Goal: Transaction & Acquisition: Purchase product/service

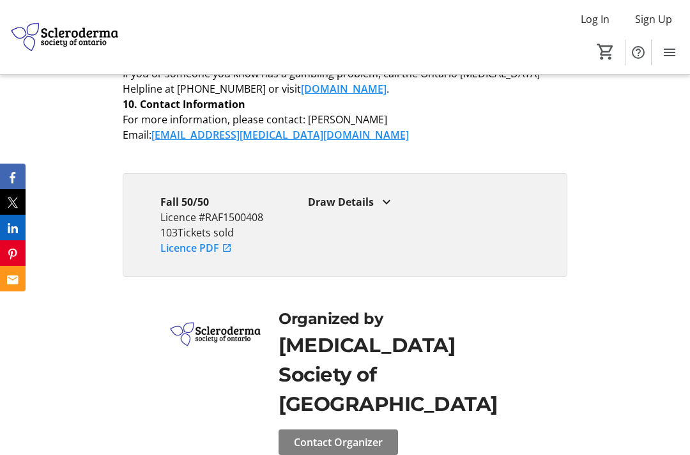
scroll to position [1901, 0]
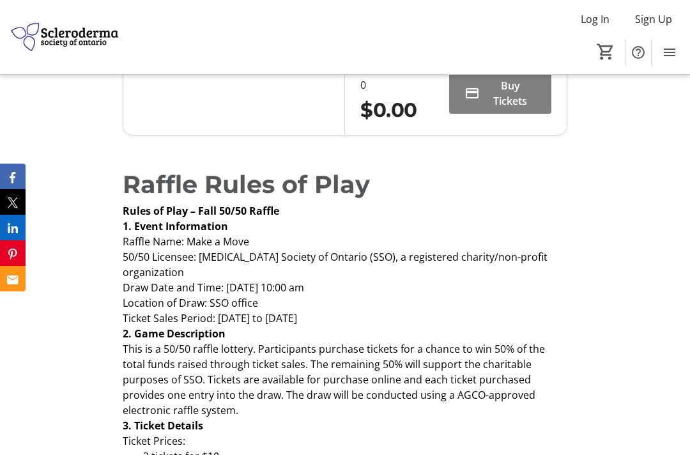
click at [505, 109] on span "Buy Tickets" at bounding box center [510, 93] width 51 height 31
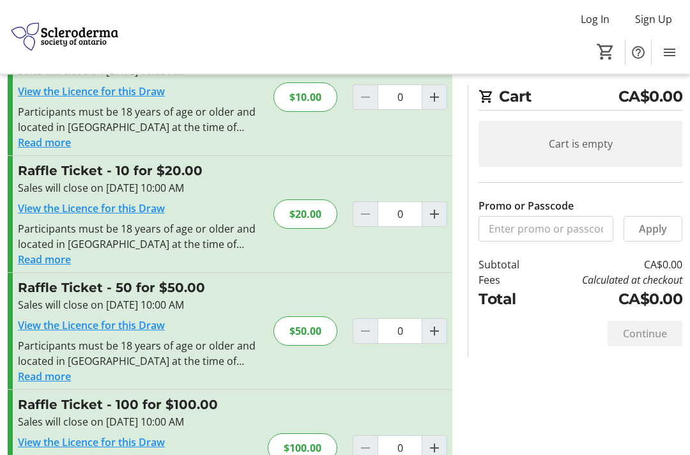
scroll to position [96, 0]
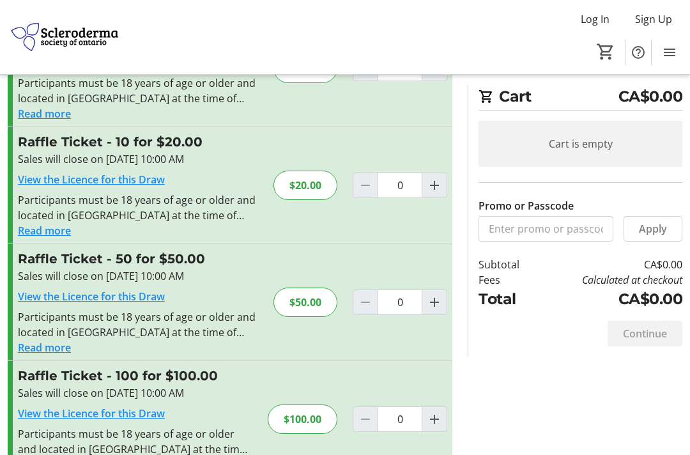
click at [438, 299] on mat-icon "Increment by one" at bounding box center [434, 302] width 15 height 15
type input "1"
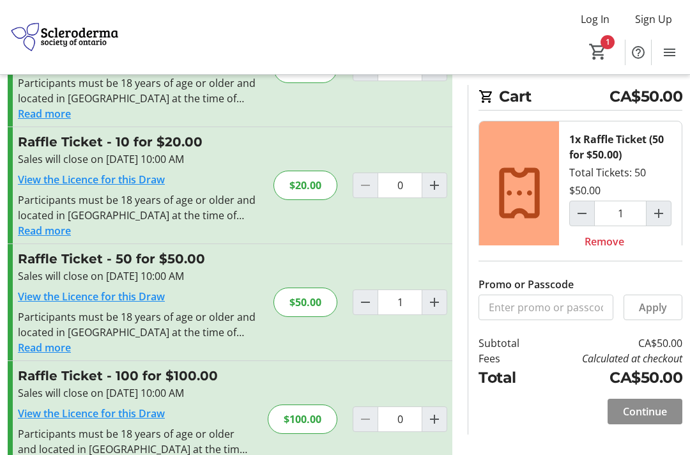
click at [648, 419] on span "Continue" at bounding box center [645, 411] width 44 height 15
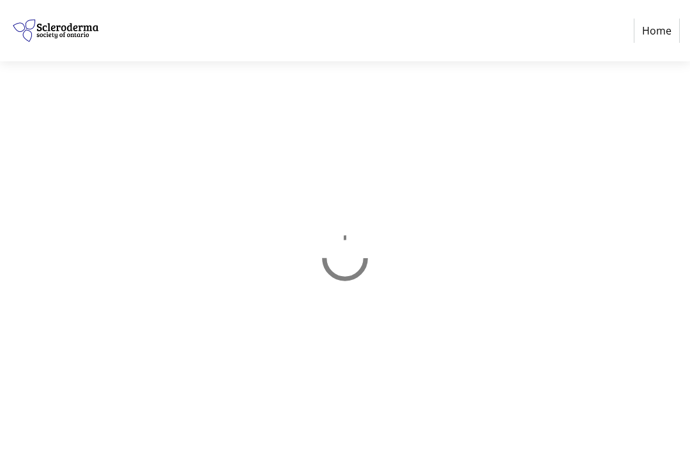
select select "CA"
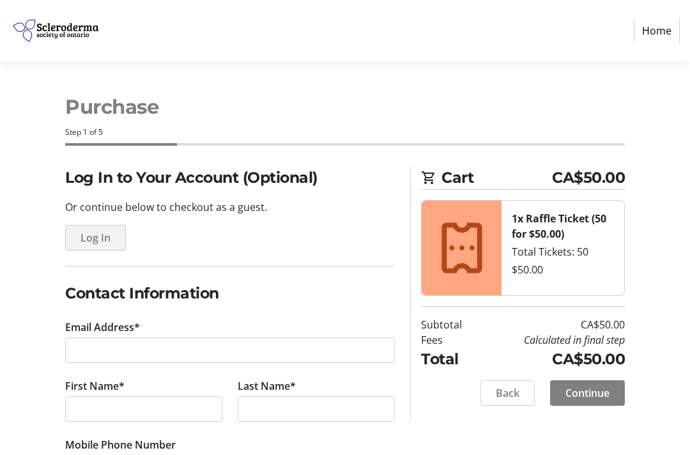
click at [92, 230] on span "Log In" at bounding box center [96, 237] width 30 height 15
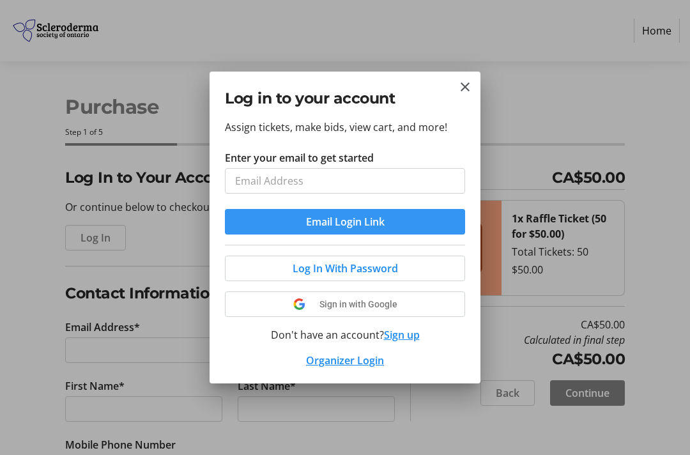
click at [415, 219] on span "submit" at bounding box center [345, 221] width 240 height 31
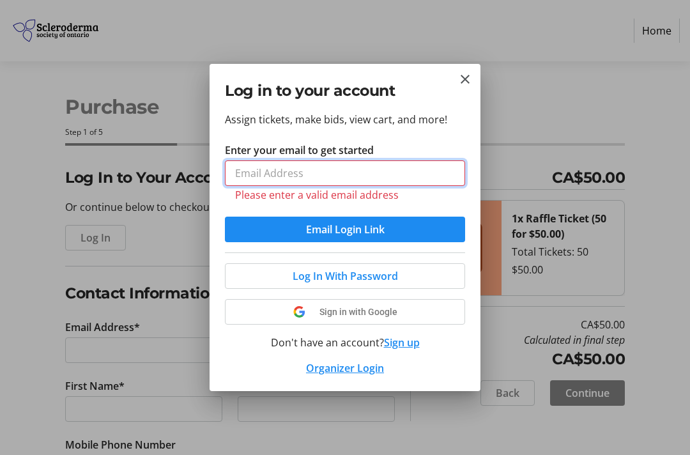
click at [356, 163] on input "Enter your email to get started" at bounding box center [345, 173] width 240 height 26
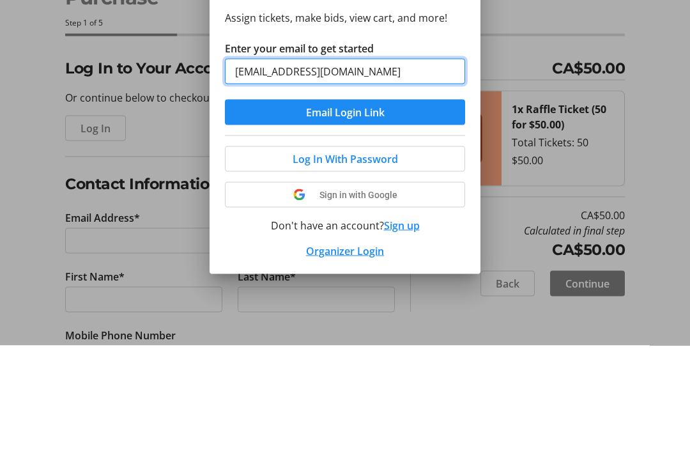
type input "[EMAIL_ADDRESS][DOMAIN_NAME]"
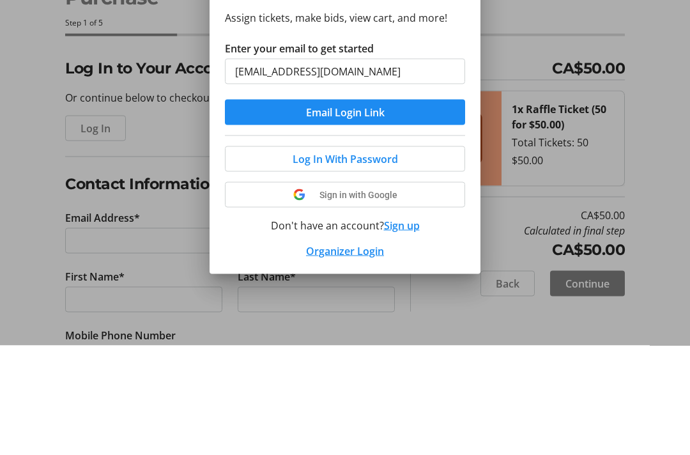
click at [417, 206] on span "submit" at bounding box center [345, 221] width 240 height 31
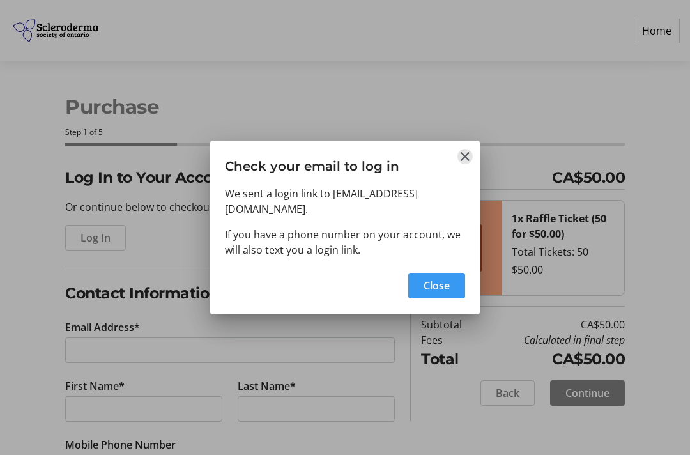
click at [468, 164] on mat-icon "Close" at bounding box center [464, 156] width 15 height 15
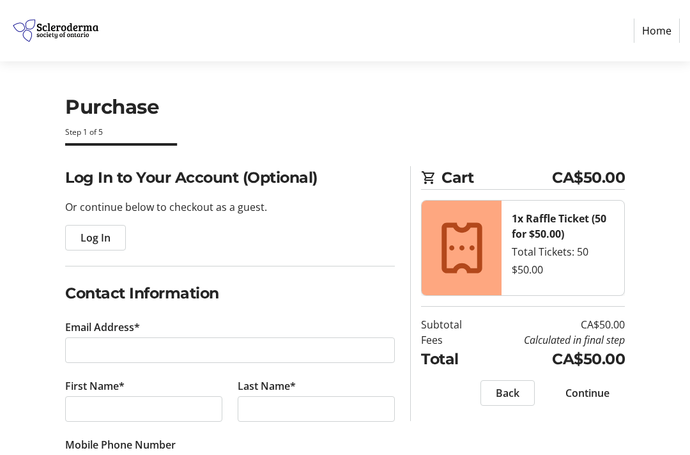
click at [98, 222] on span "button" at bounding box center [95, 237] width 59 height 31
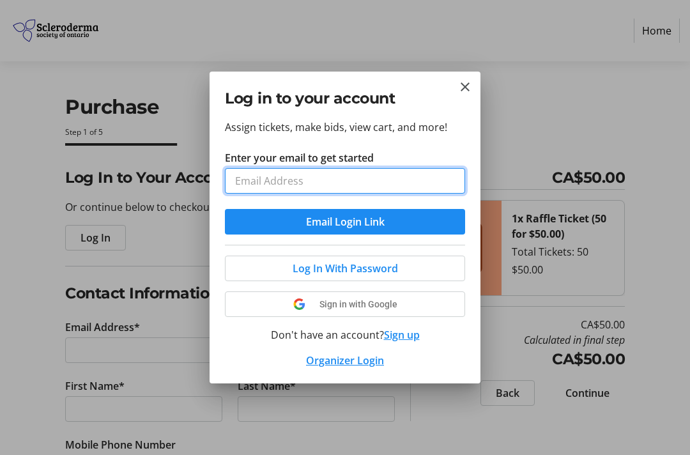
click at [395, 178] on input "Enter your email to get started" at bounding box center [345, 181] width 240 height 26
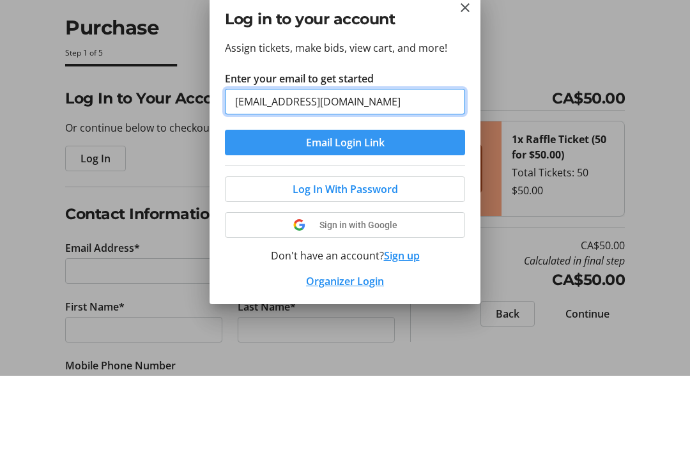
type input "[EMAIL_ADDRESS][DOMAIN_NAME]"
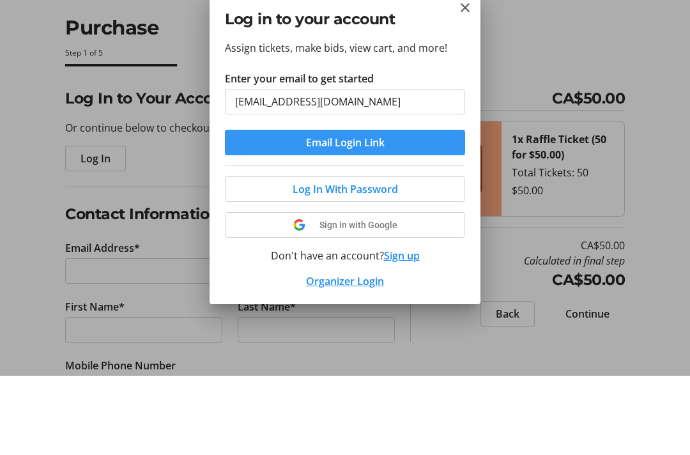
click at [426, 206] on span "submit" at bounding box center [345, 221] width 240 height 31
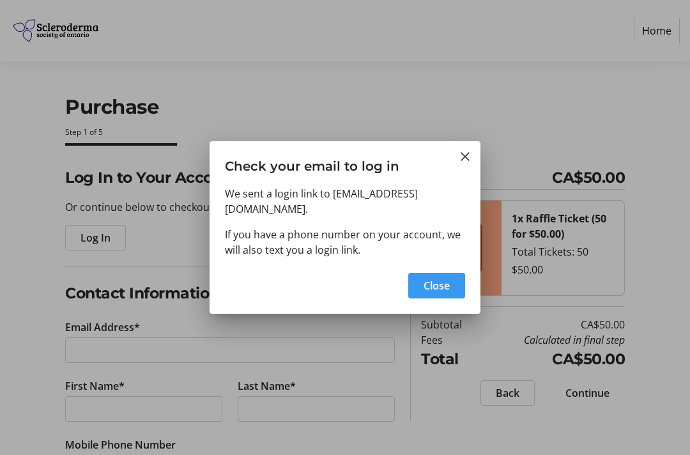
click at [468, 162] on mat-icon "Close" at bounding box center [464, 156] width 15 height 15
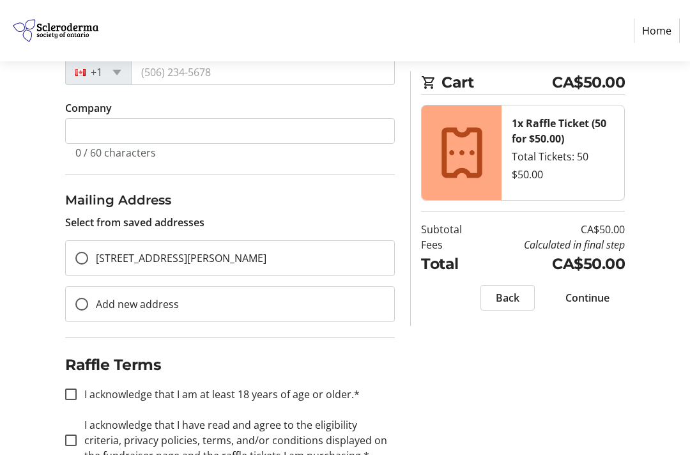
scroll to position [395, 0]
click at [86, 305] on input "Add new address" at bounding box center [81, 304] width 13 height 13
radio input "true"
select select
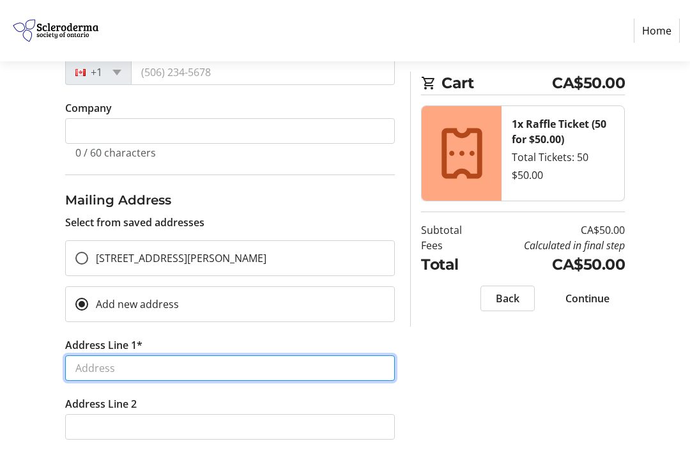
click at [173, 363] on input "Address Line 1*" at bounding box center [230, 368] width 330 height 26
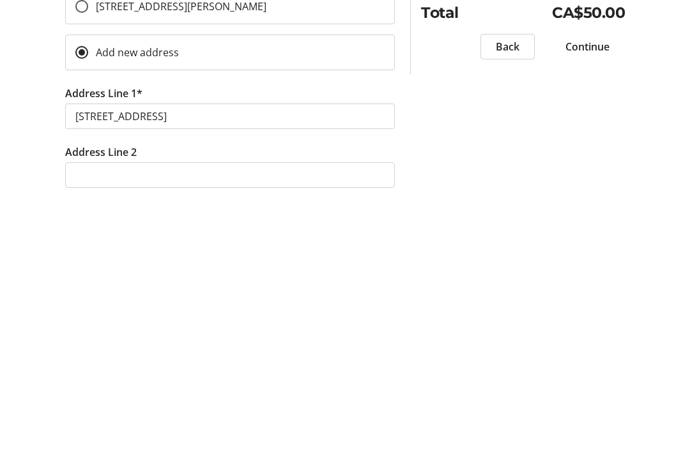
type input "92 Oakhampton Trail"
type input "[PERSON_NAME]"
select select
type input "L9B 0A3"
select select "CA"
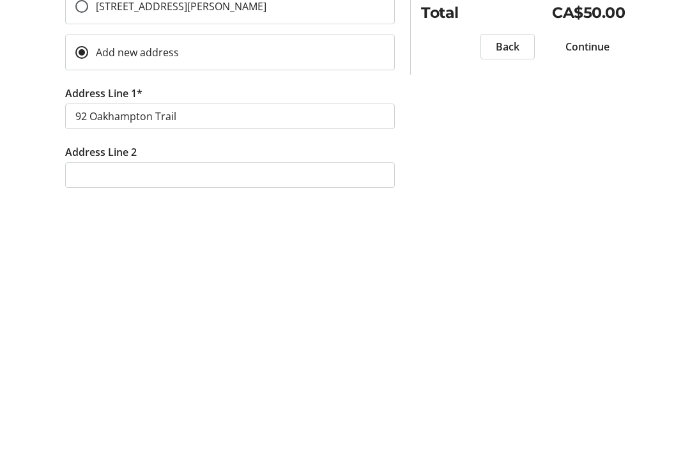
scroll to position [647, 0]
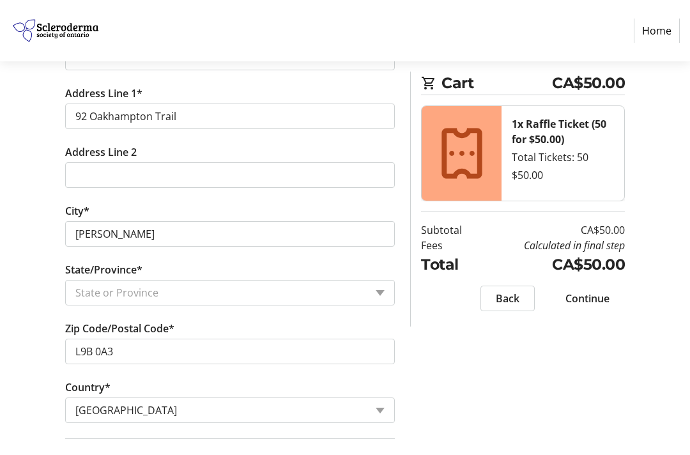
select select "ON"
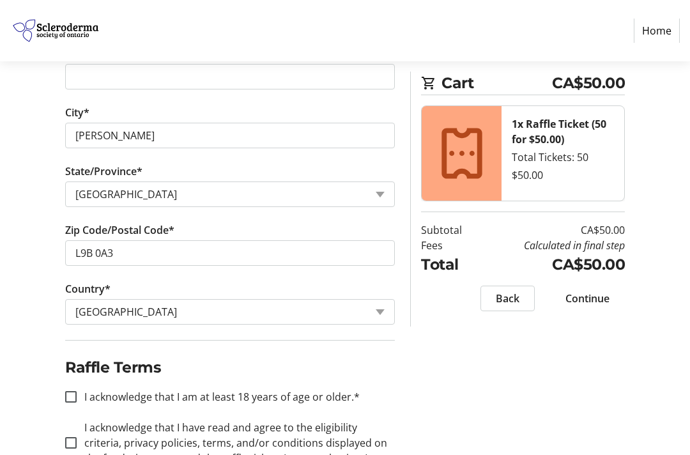
scroll to position [748, 0]
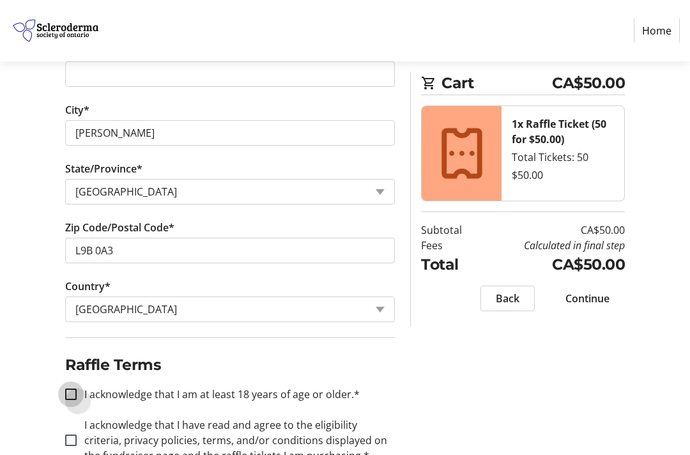
click at [65, 388] on input "I acknowledge that I am at least 18 years of age or older.*" at bounding box center [71, 394] width 12 height 12
checkbox input "true"
click at [595, 297] on span "Continue" at bounding box center [587, 298] width 44 height 15
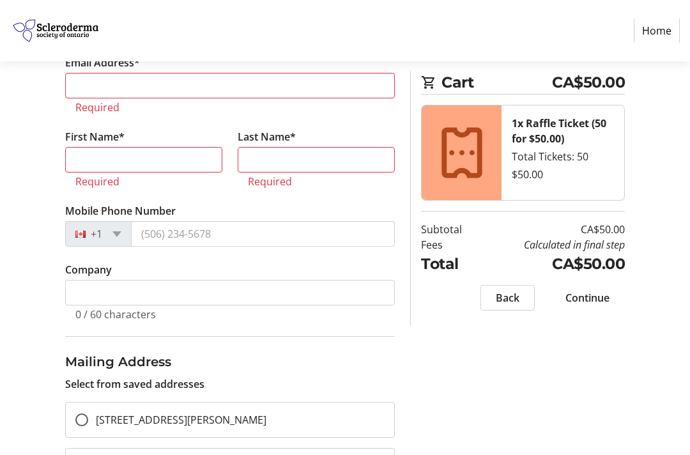
scroll to position [237, 0]
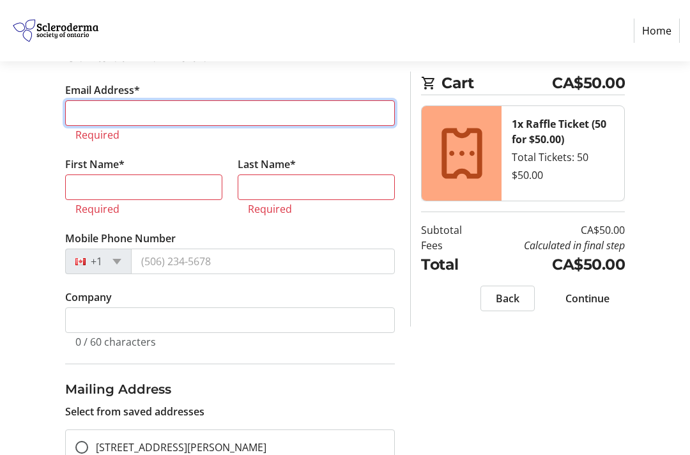
click at [257, 112] on input "Email Address*" at bounding box center [230, 113] width 330 height 26
type input "[EMAIL_ADDRESS][DOMAIN_NAME]"
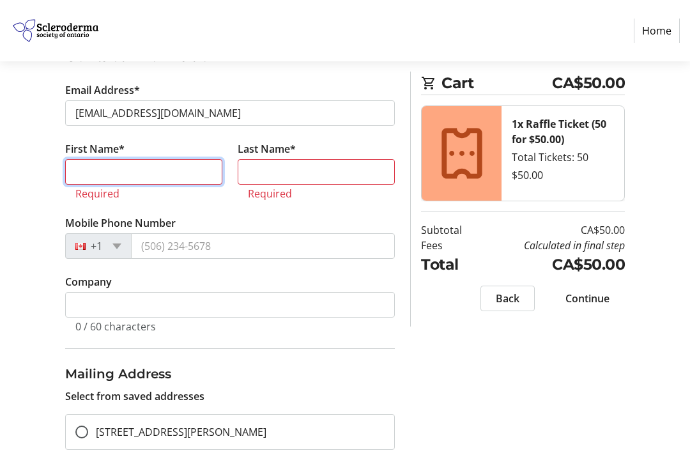
type input "[PERSON_NAME]"
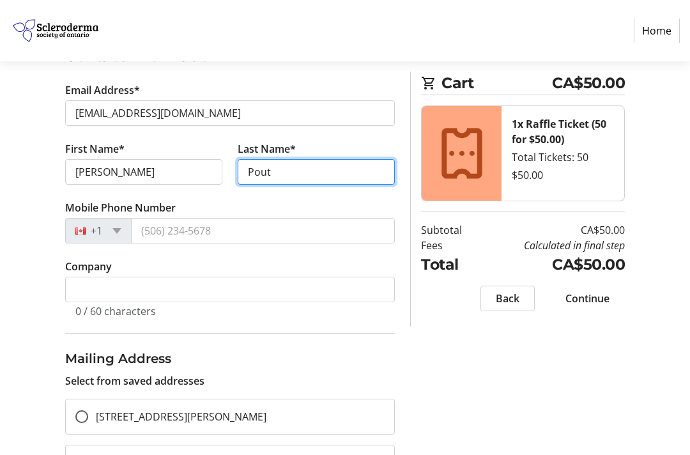
type input "Pout"
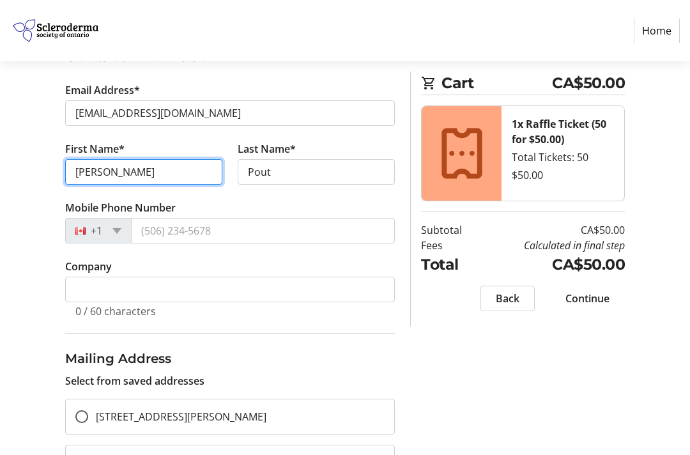
click at [153, 169] on input "[PERSON_NAME]" at bounding box center [143, 172] width 157 height 26
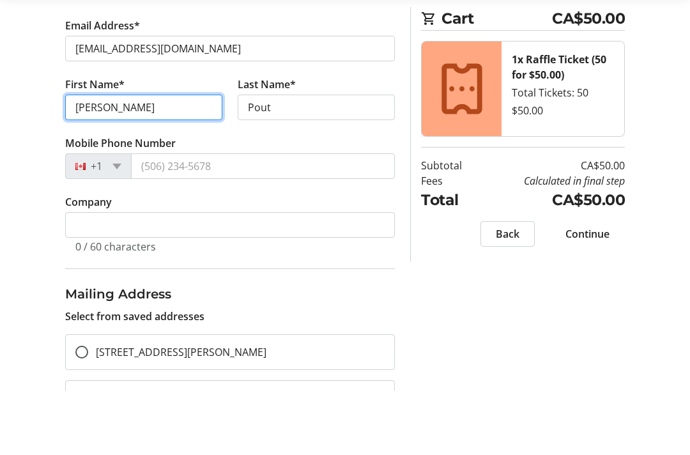
type input "[PERSON_NAME]"
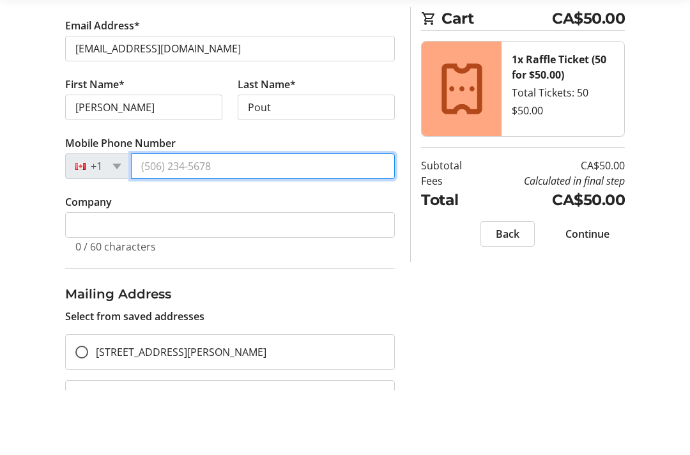
click at [249, 218] on input "Mobile Phone Number" at bounding box center [263, 231] width 264 height 26
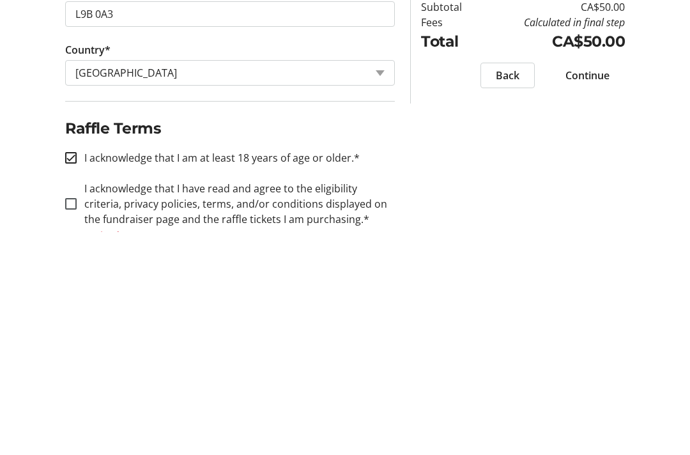
scroll to position [801, 0]
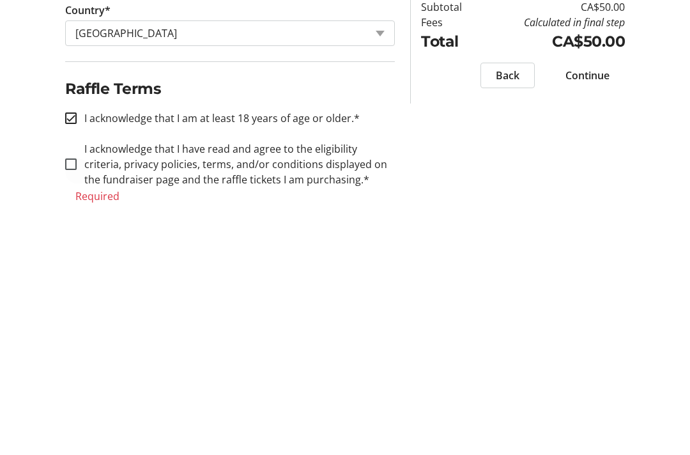
type input "[PHONE_NUMBER]"
click at [70, 372] on div at bounding box center [71, 387] width 31 height 31
checkbox input "true"
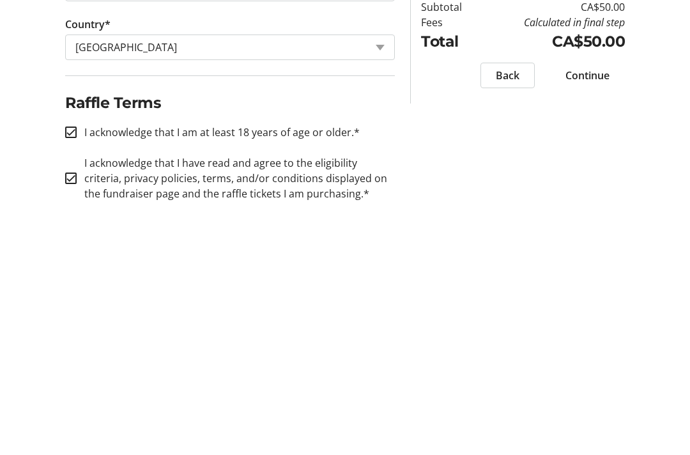
scroll to position [748, 0]
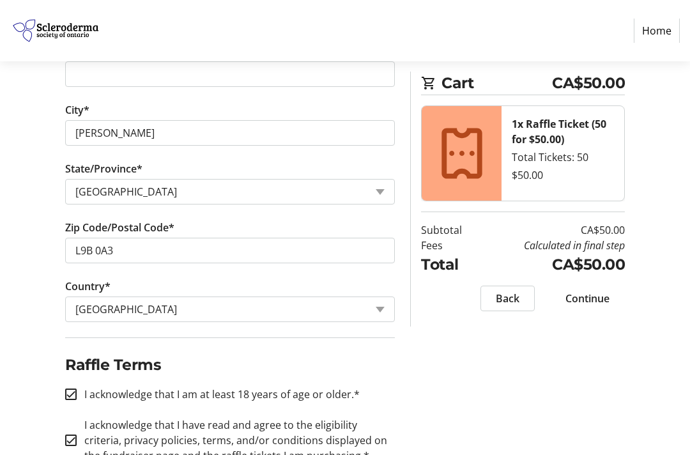
click at [592, 302] on span "Continue" at bounding box center [587, 298] width 44 height 15
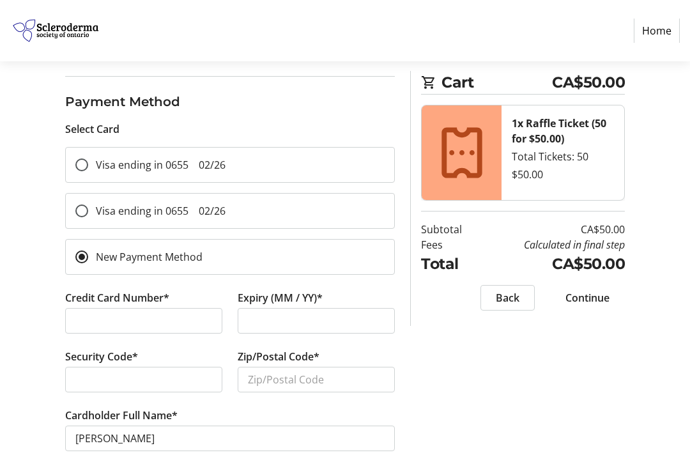
scroll to position [134, 0]
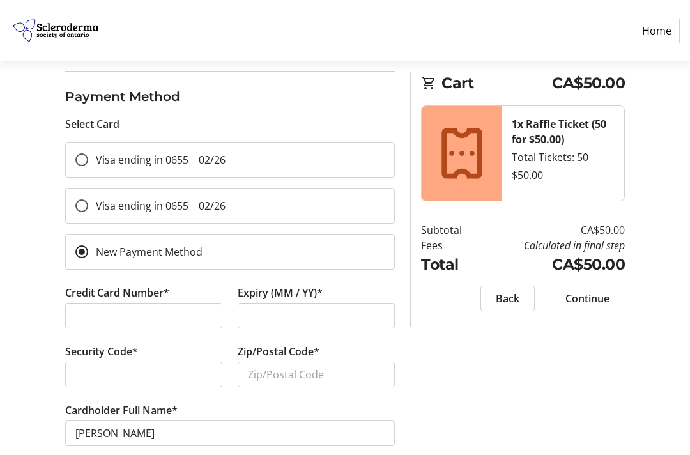
click at [84, 248] on input "New Payment Method" at bounding box center [81, 251] width 13 height 13
